Goal: Task Accomplishment & Management: Complete application form

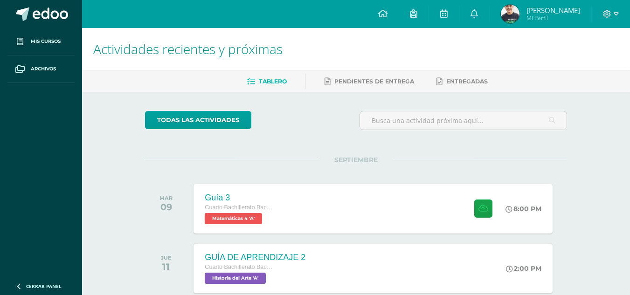
scroll to position [140, 0]
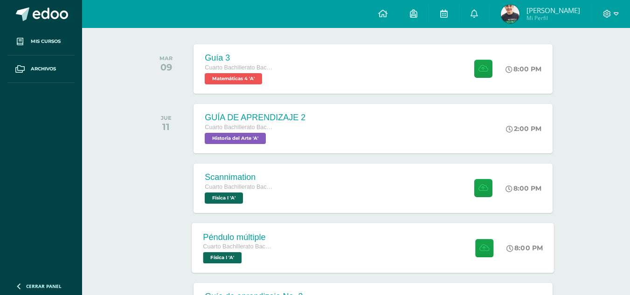
click at [302, 252] on div "Péndulo múltiple Cuarto Bachillerato Bachillerato en CCLL con Orientación en Di…" at bounding box center [373, 248] width 362 height 50
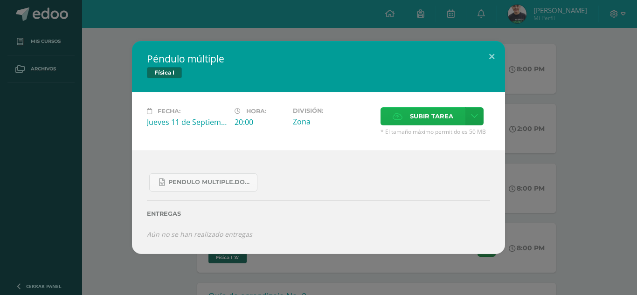
click at [442, 125] on label "Subir tarea" at bounding box center [423, 116] width 85 height 18
click at [0, 0] on input "Subir tarea" at bounding box center [0, 0] width 0 height 0
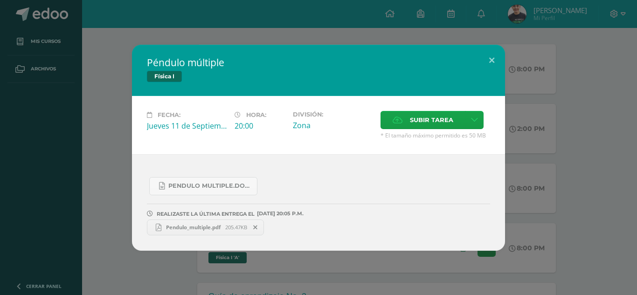
click at [256, 225] on icon at bounding box center [255, 227] width 4 height 7
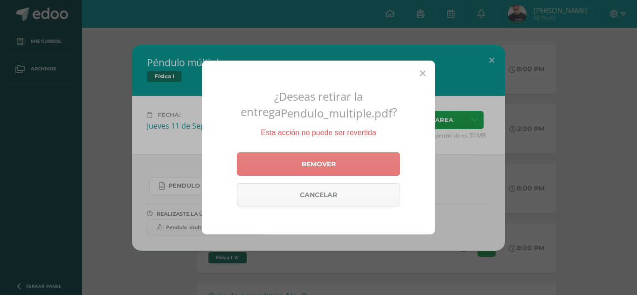
click at [286, 158] on link "Remover" at bounding box center [318, 164] width 163 height 23
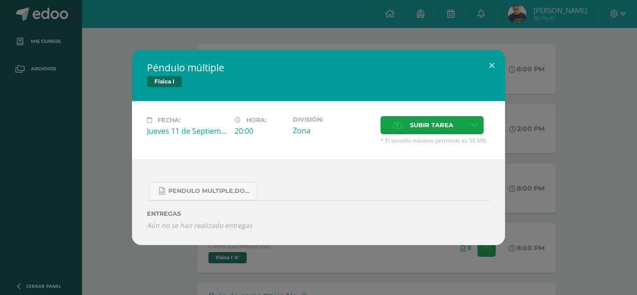
click at [604, 167] on div "Péndulo múltiple Física I Fecha: Jueves 11 de Septiembre Hora: 20:00 División: …" at bounding box center [319, 147] width 630 height 195
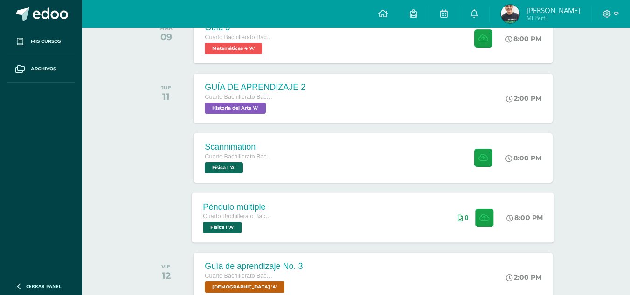
scroll to position [187, 0]
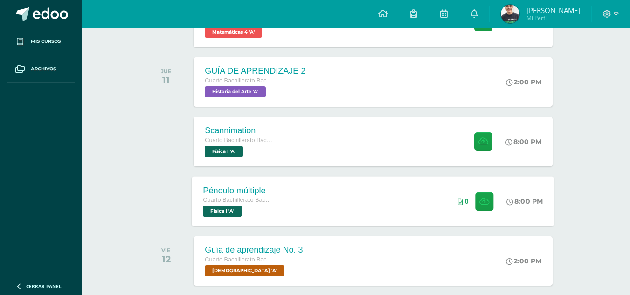
click at [345, 191] on div "Péndulo múltiple Cuarto Bachillerato Bachillerato en CCLL con Orientación en Di…" at bounding box center [373, 201] width 362 height 50
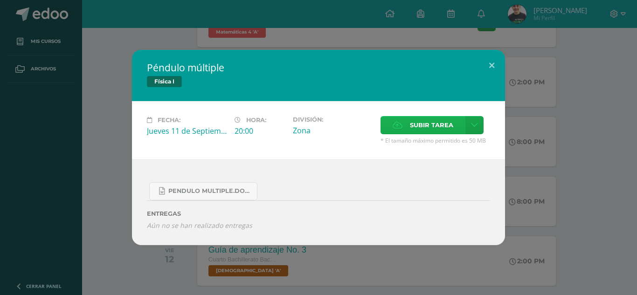
click at [425, 132] on span "Subir tarea" at bounding box center [431, 125] width 43 height 17
click at [0, 0] on input "Subir tarea" at bounding box center [0, 0] width 0 height 0
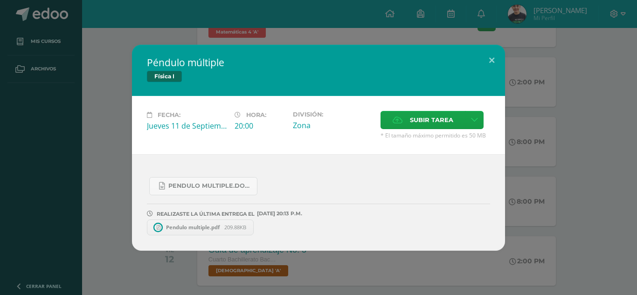
click at [543, 102] on div "Péndulo múltiple Física I Fecha: Jueves 11 de Septiembre Hora: 20:00 División: …" at bounding box center [319, 148] width 630 height 206
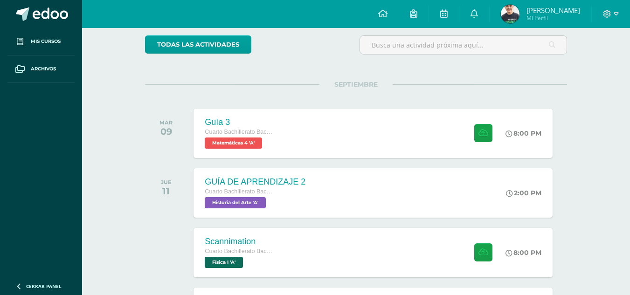
scroll to position [140, 0]
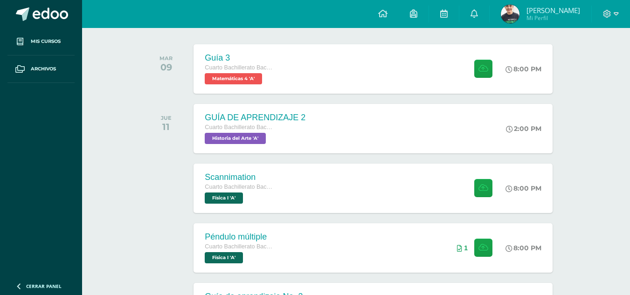
drag, startPoint x: 87, startPoint y: 125, endPoint x: 91, endPoint y: 124, distance: 5.0
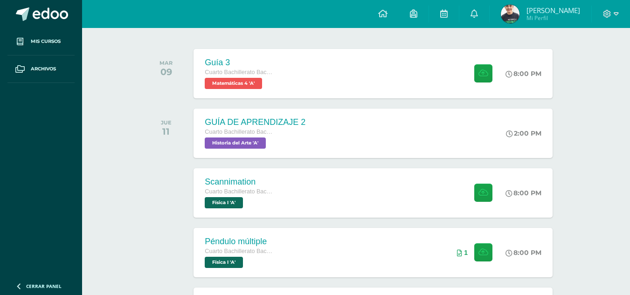
scroll to position [93, 0]
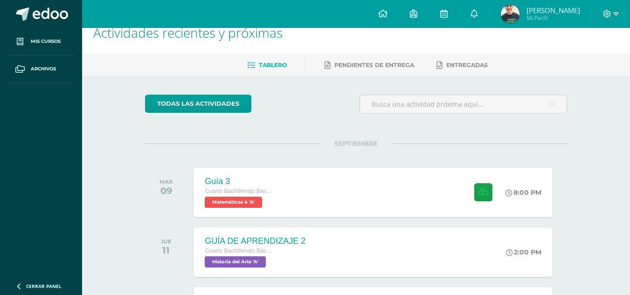
scroll to position [0, 0]
